Goal: Check status: Check status

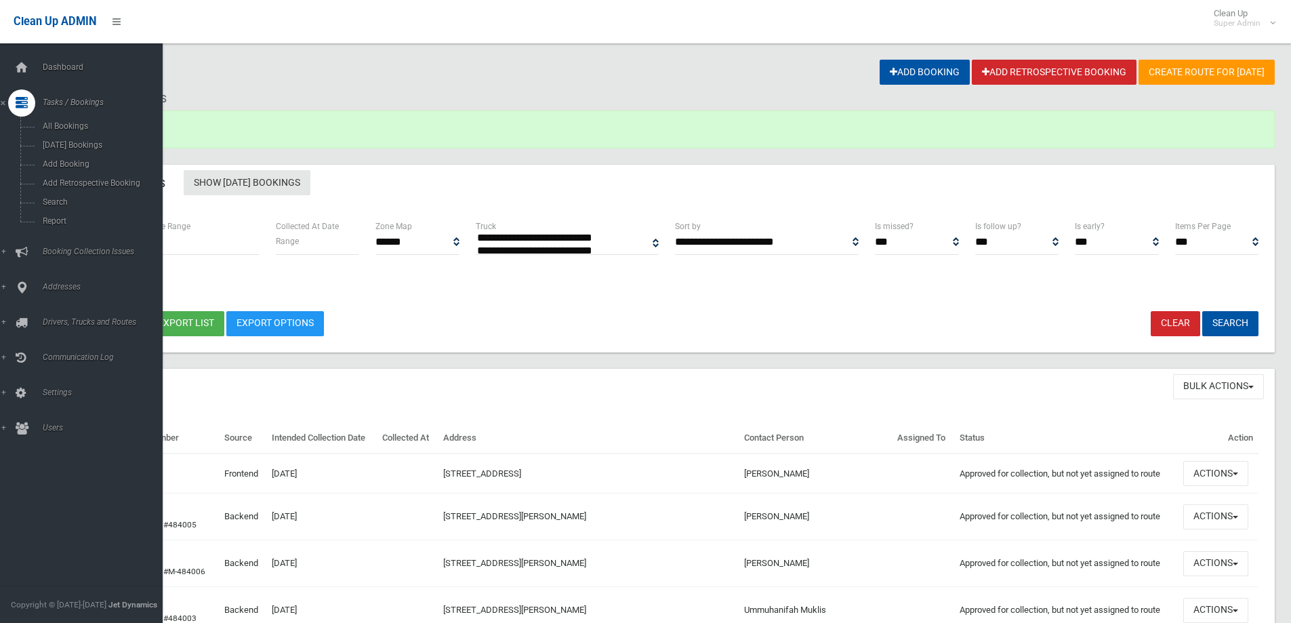
select select
click at [56, 198] on span "Search" at bounding box center [100, 201] width 123 height 9
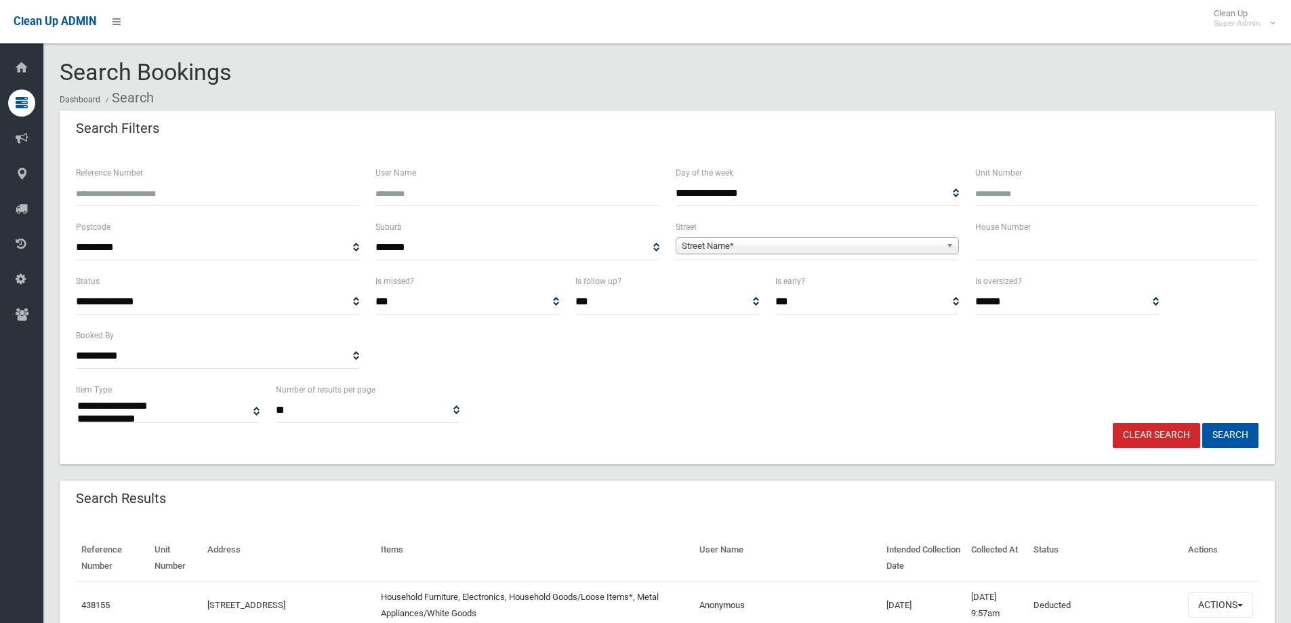
select select
click at [115, 185] on input "Reference Number" at bounding box center [217, 193] width 283 height 25
type input "******"
click at [1203, 423] on button "Search" at bounding box center [1231, 435] width 56 height 25
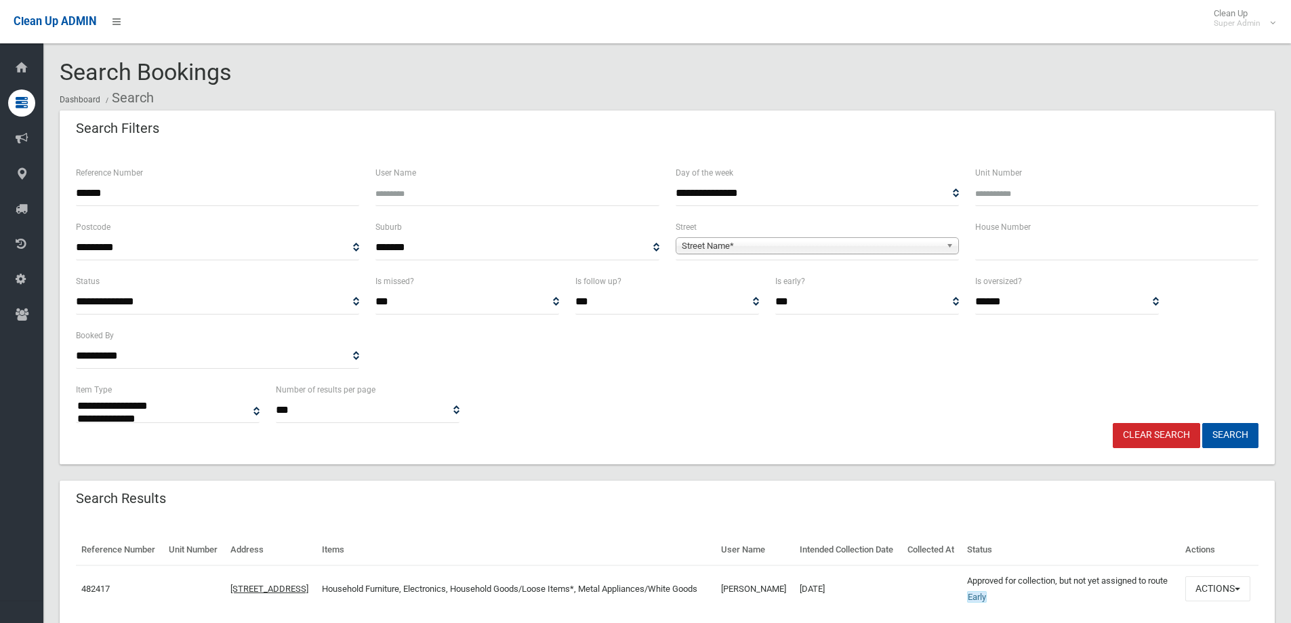
select select
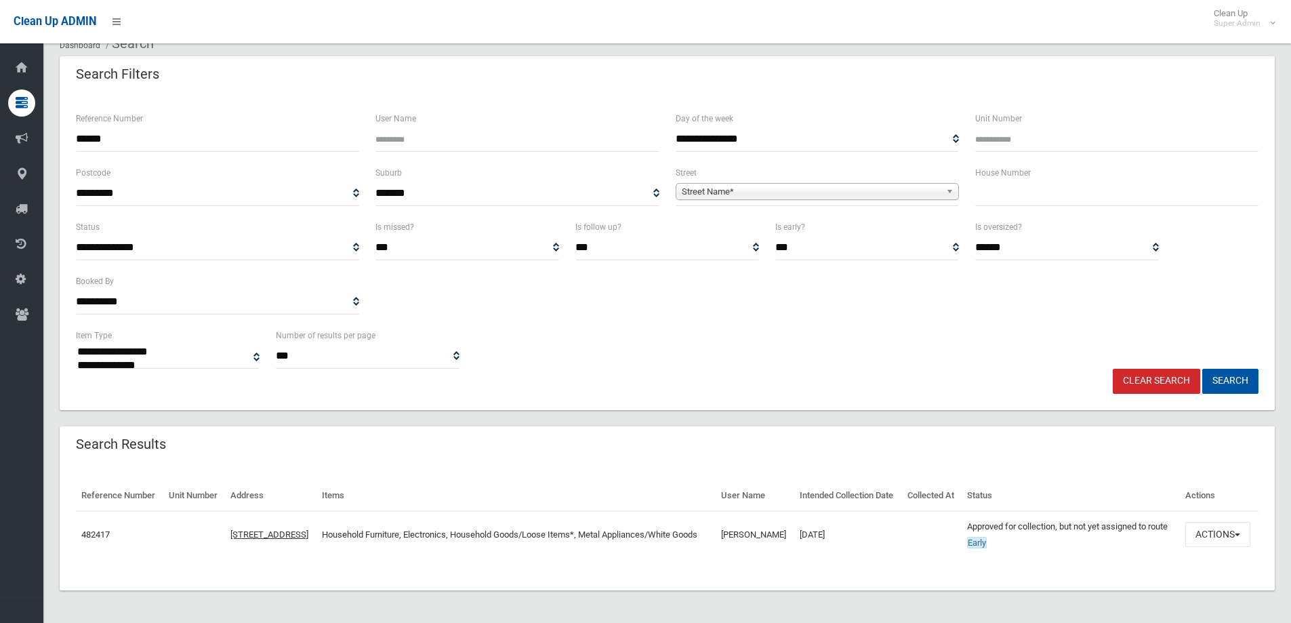
scroll to position [87, 0]
click at [1229, 527] on button "Actions" at bounding box center [1218, 534] width 65 height 25
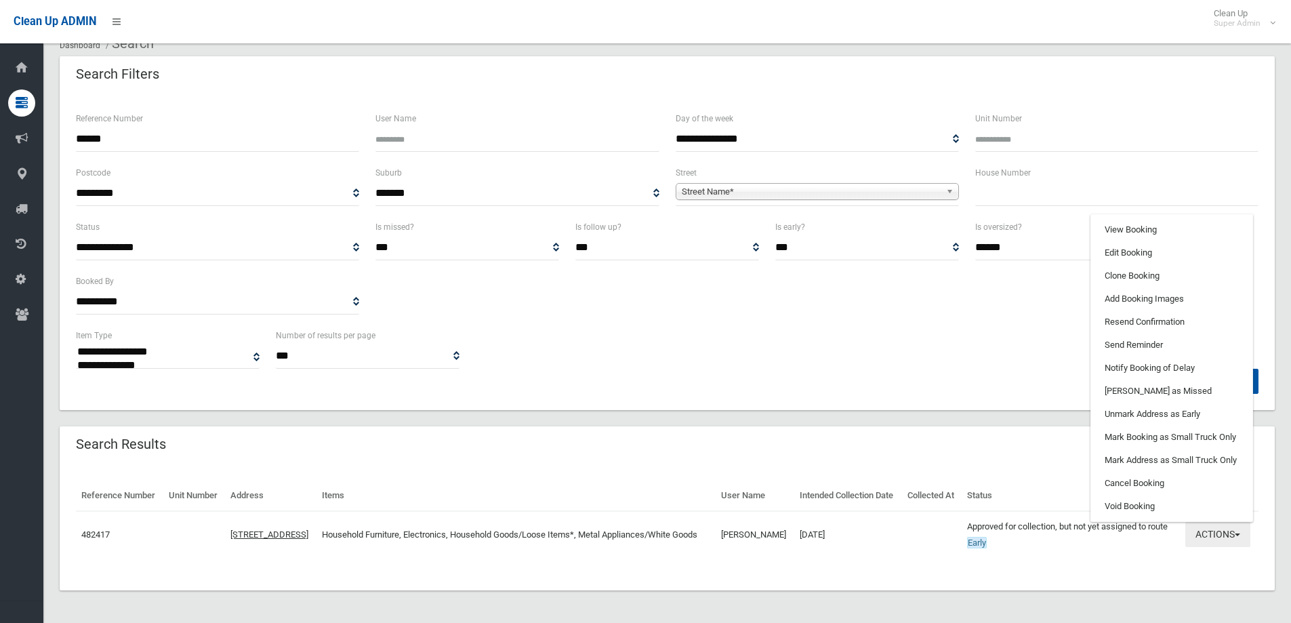
click at [1207, 522] on button "Actions" at bounding box center [1218, 534] width 65 height 25
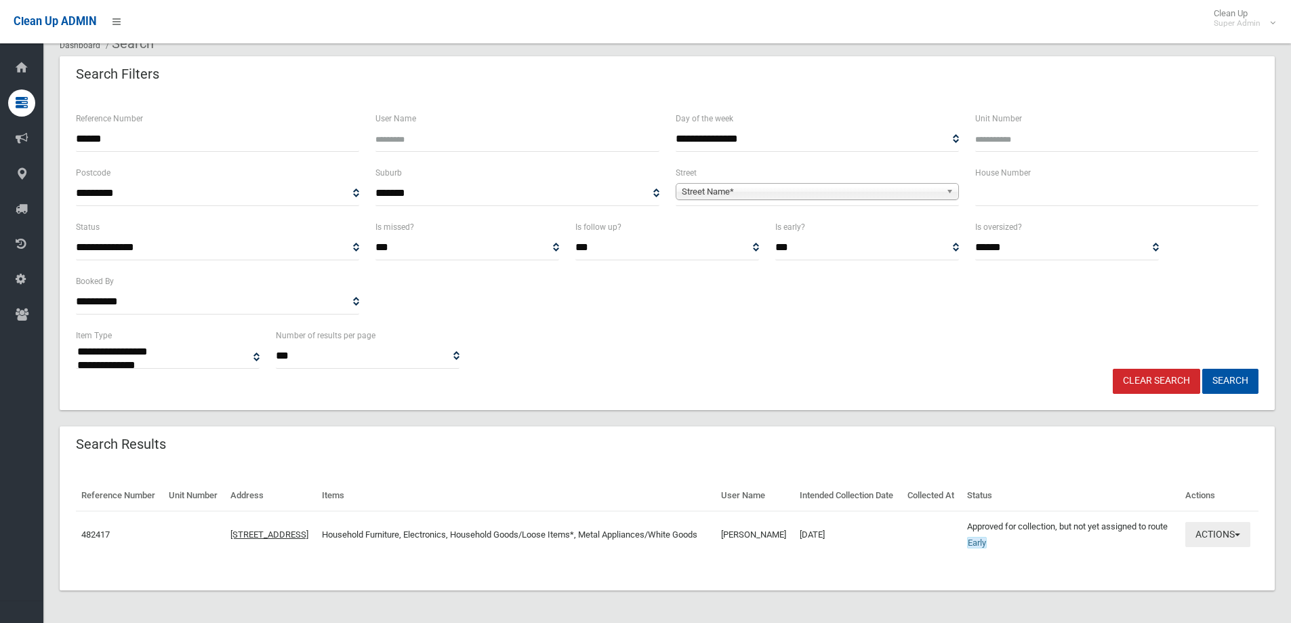
click at [1215, 522] on button "Actions" at bounding box center [1218, 534] width 65 height 25
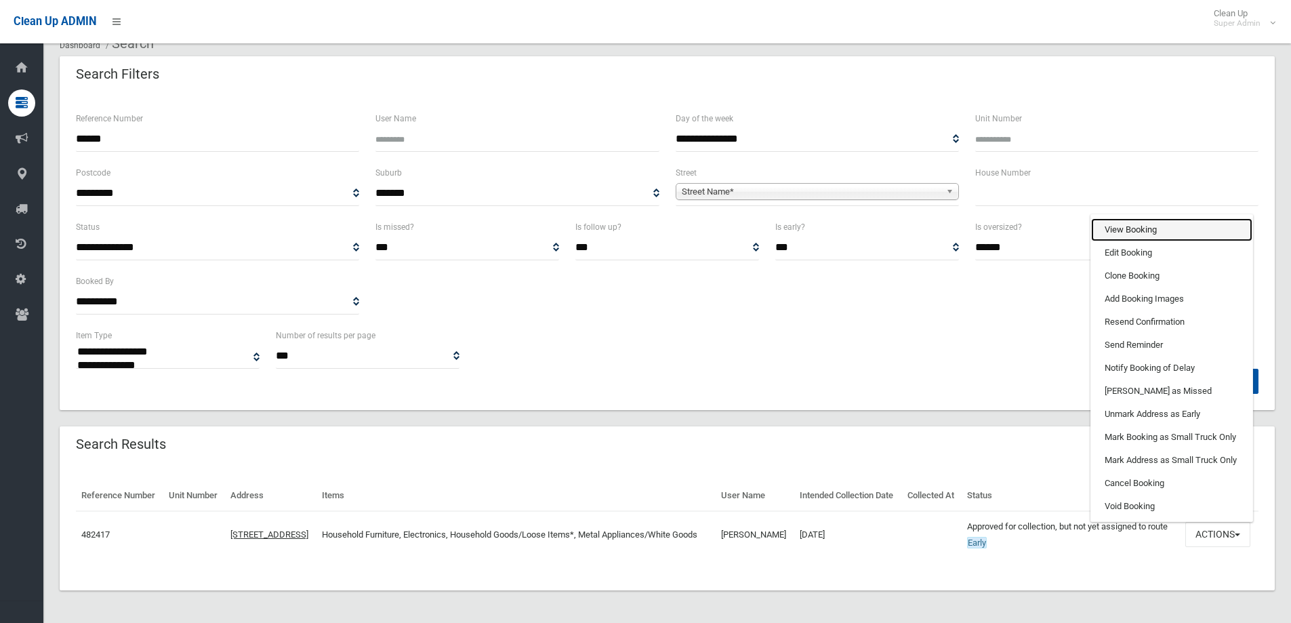
click at [1116, 218] on link "View Booking" at bounding box center [1171, 229] width 161 height 23
